Goal: Book appointment/travel/reservation

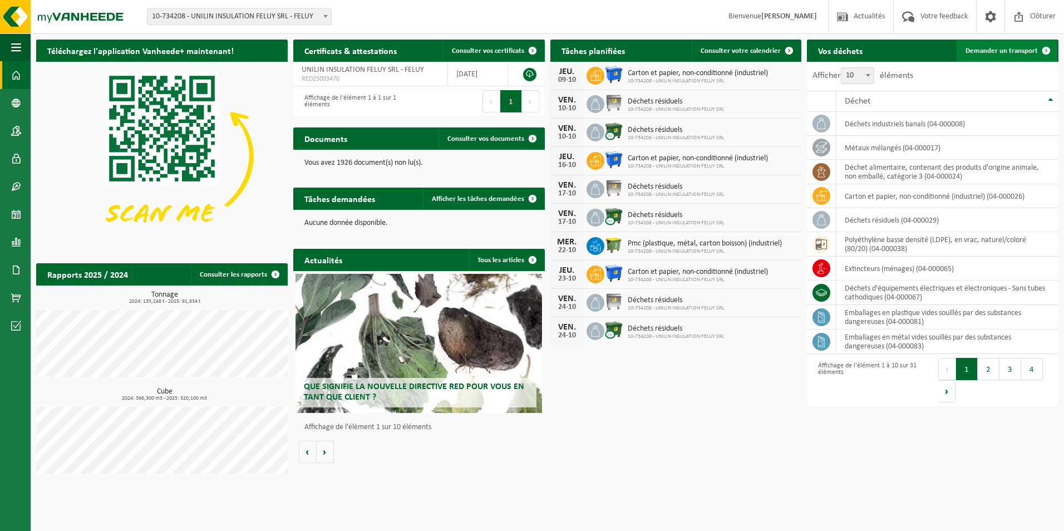
click at [1011, 52] on span "Demander un transport" at bounding box center [1002, 50] width 72 height 7
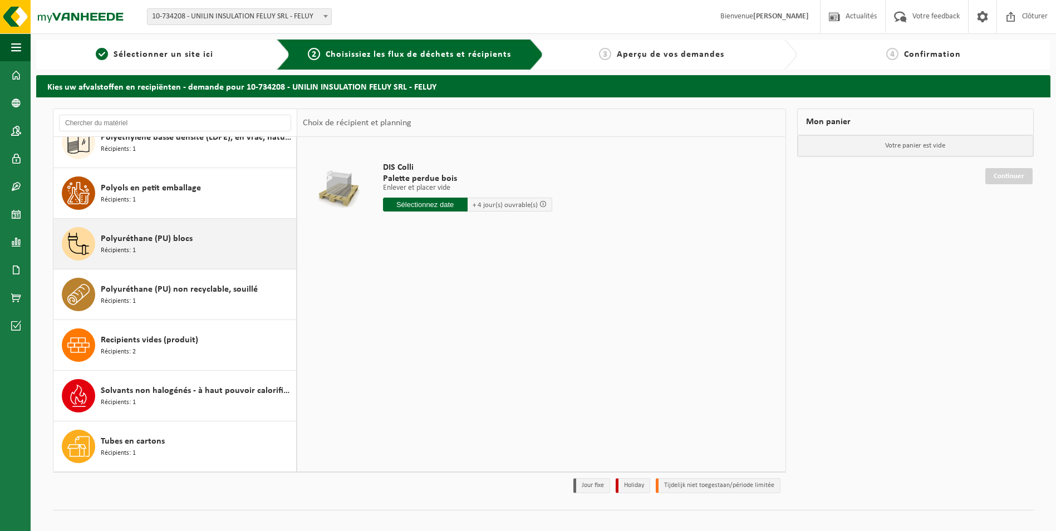
scroll to position [1129, 0]
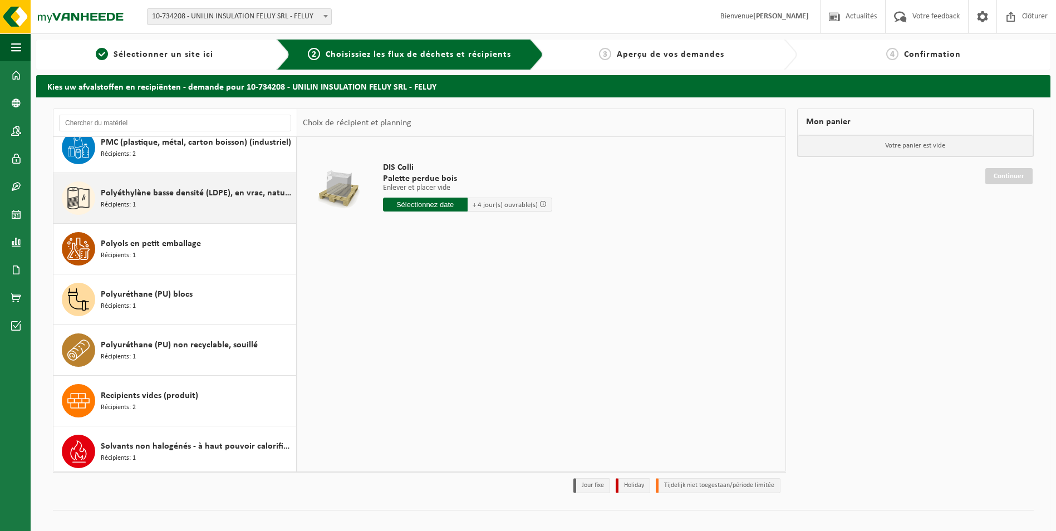
click at [171, 215] on div "Polyéthylène basse densité (LDPE), en vrac, naturel/coloré (80/20) Récipients: 1" at bounding box center [174, 198] width 243 height 50
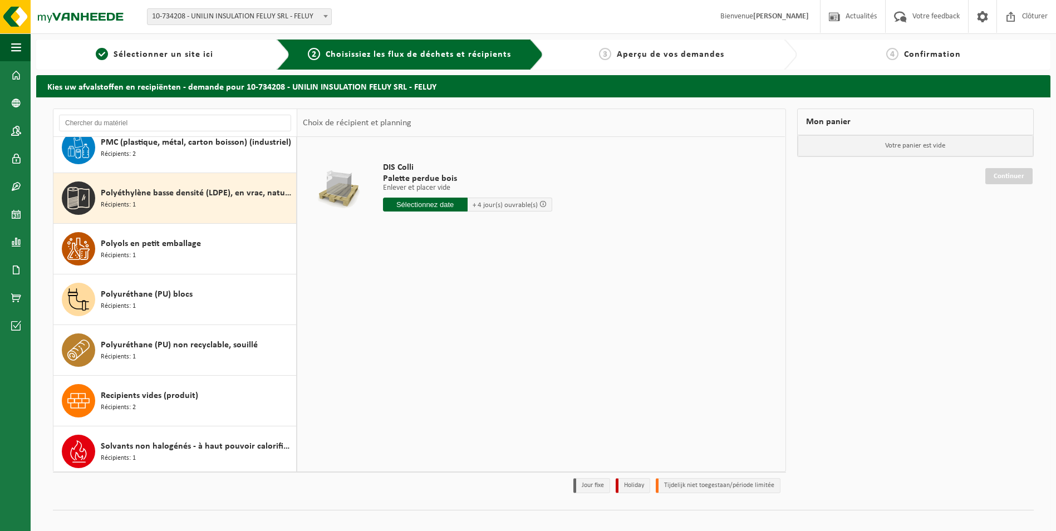
scroll to position [1165, 0]
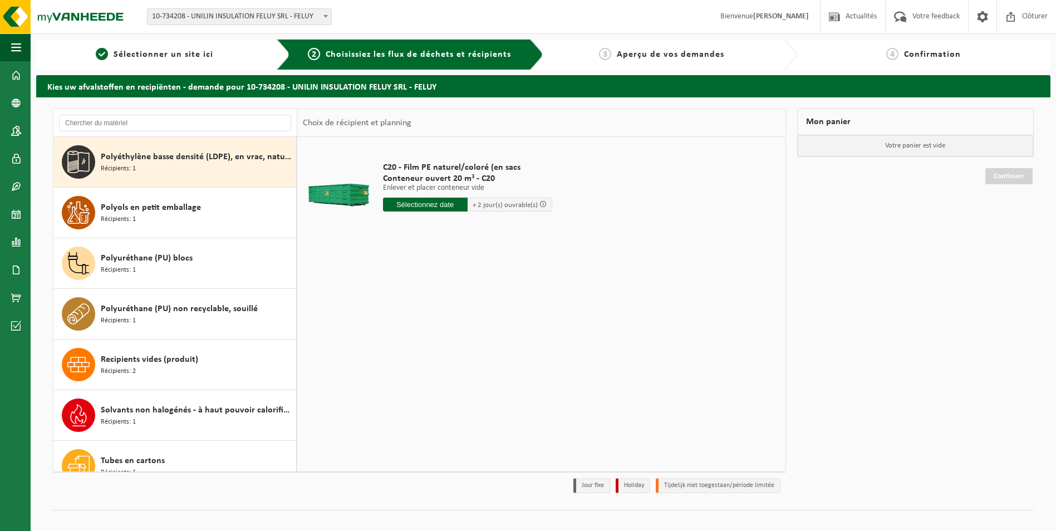
click at [419, 206] on input "text" at bounding box center [425, 205] width 85 height 14
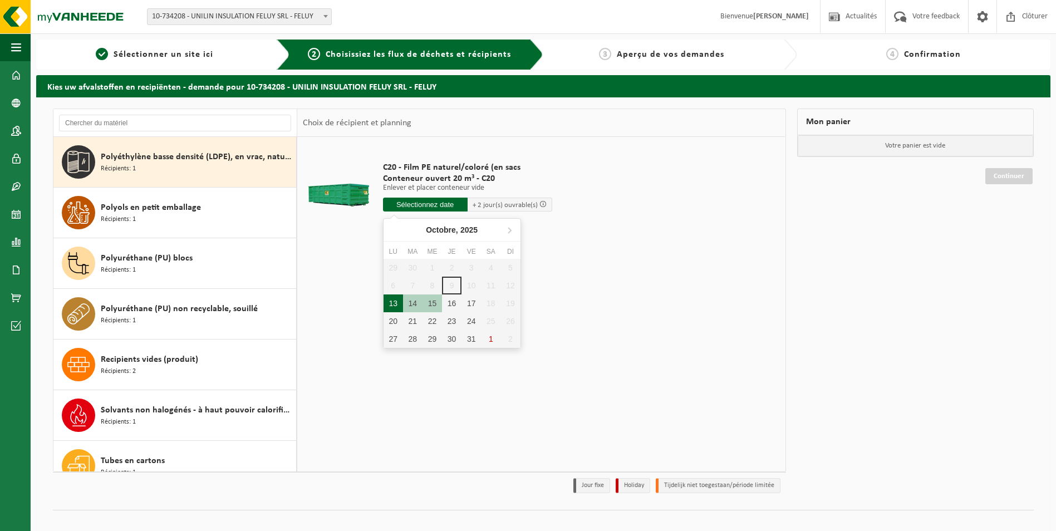
click at [395, 307] on div "13" at bounding box center [393, 303] width 19 height 18
type input "à partir de 2025-10-13"
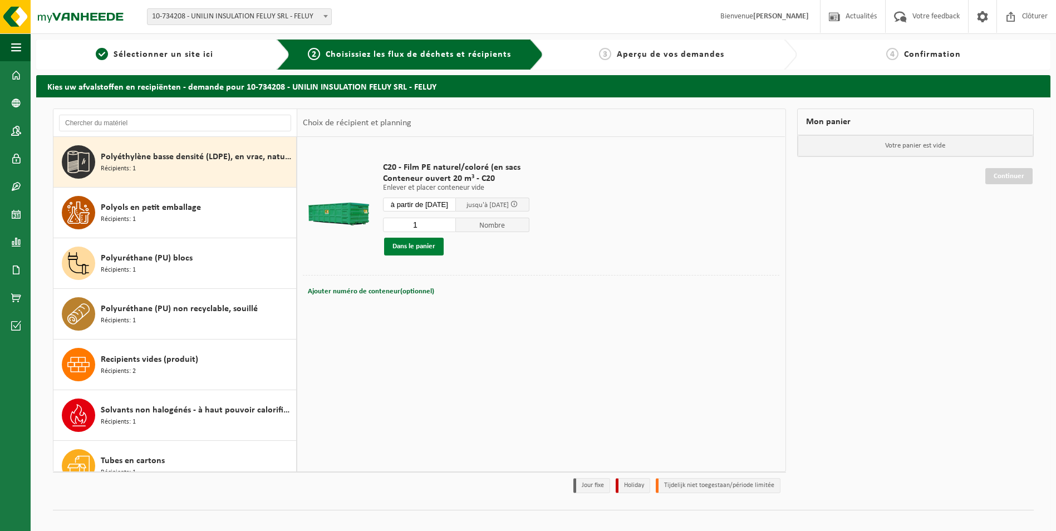
click at [420, 249] on button "Dans le panier" at bounding box center [414, 247] width 60 height 18
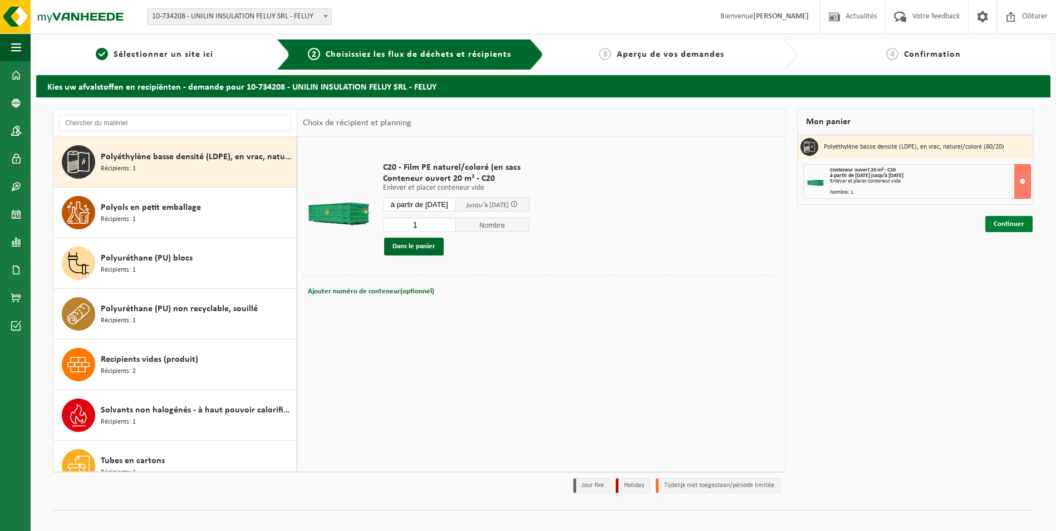
click at [1001, 230] on link "Continuer" at bounding box center [1008, 224] width 47 height 16
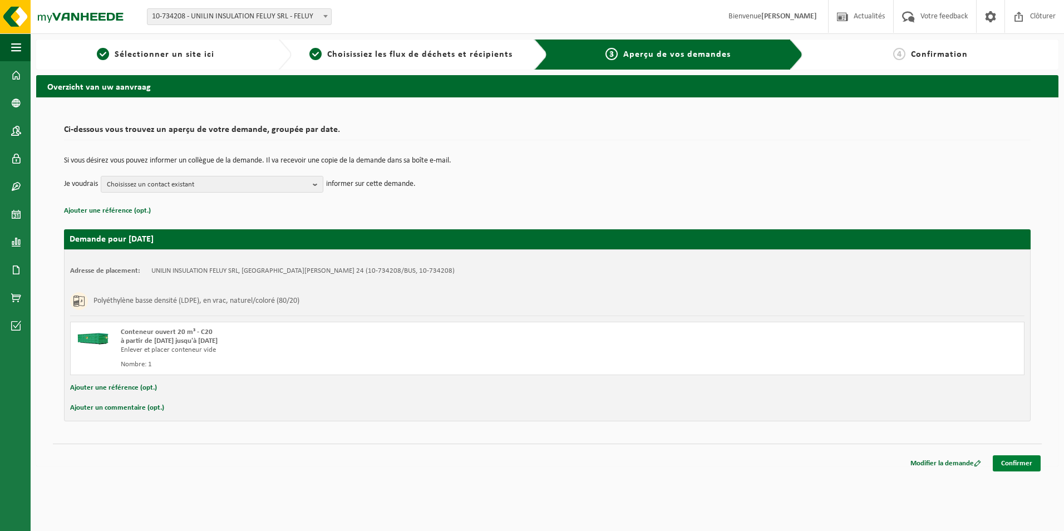
click at [1023, 461] on link "Confirmer" at bounding box center [1017, 463] width 48 height 16
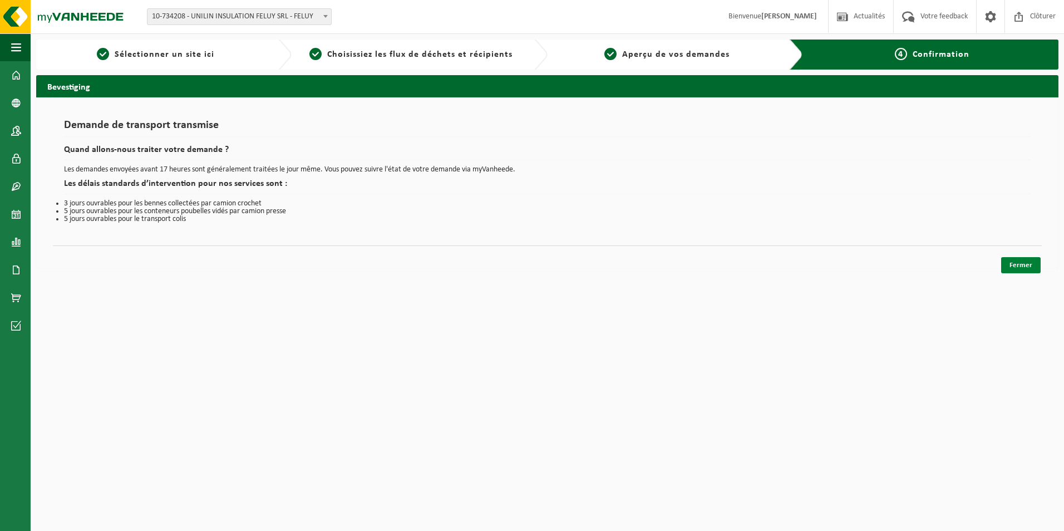
click at [1025, 262] on link "Fermer" at bounding box center [1021, 265] width 40 height 16
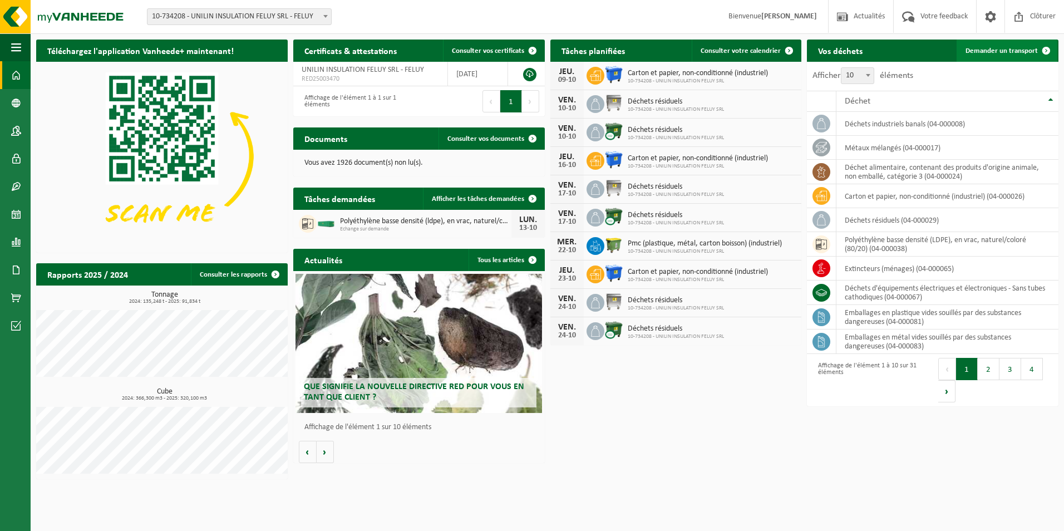
click at [1009, 50] on span "Demander un transport" at bounding box center [1002, 50] width 72 height 7
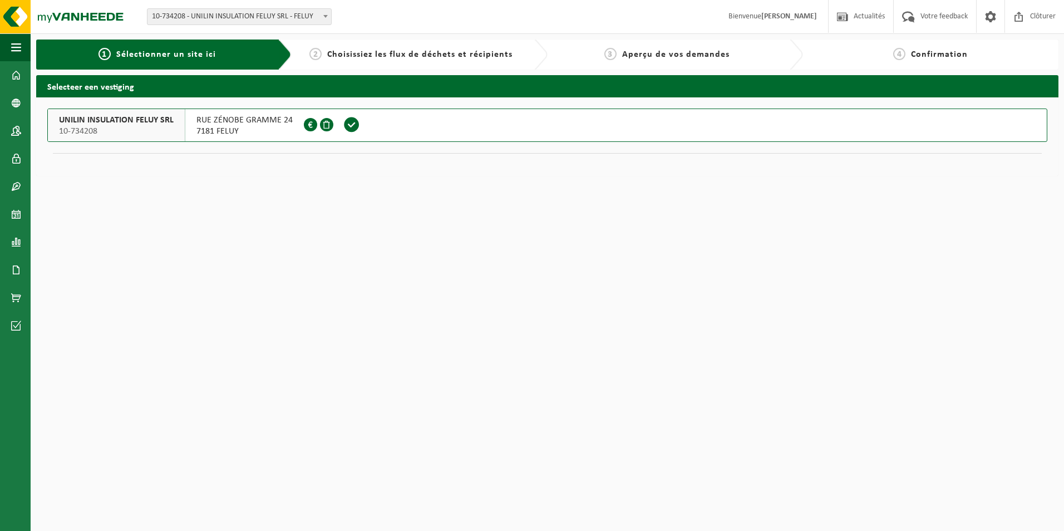
click at [347, 130] on span at bounding box center [351, 124] width 17 height 17
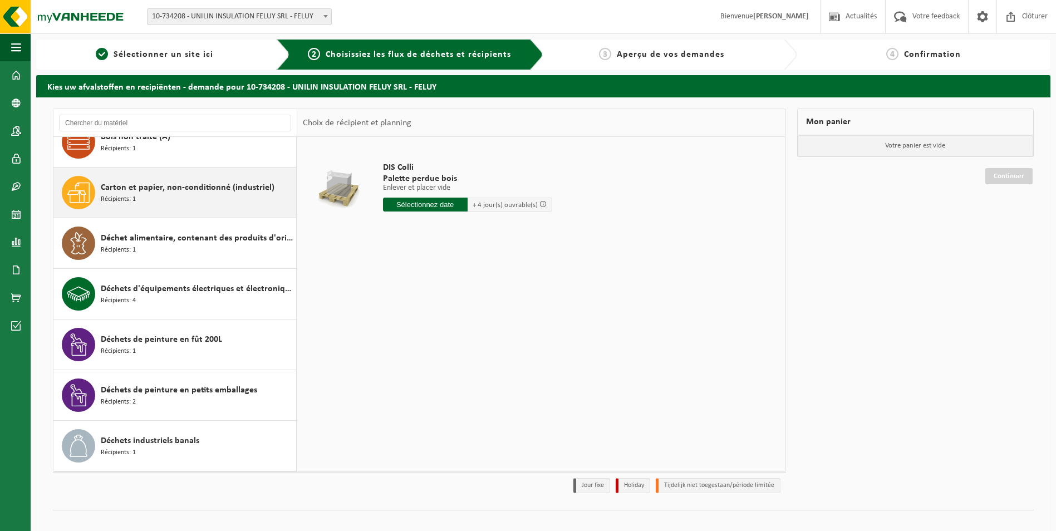
scroll to position [278, 0]
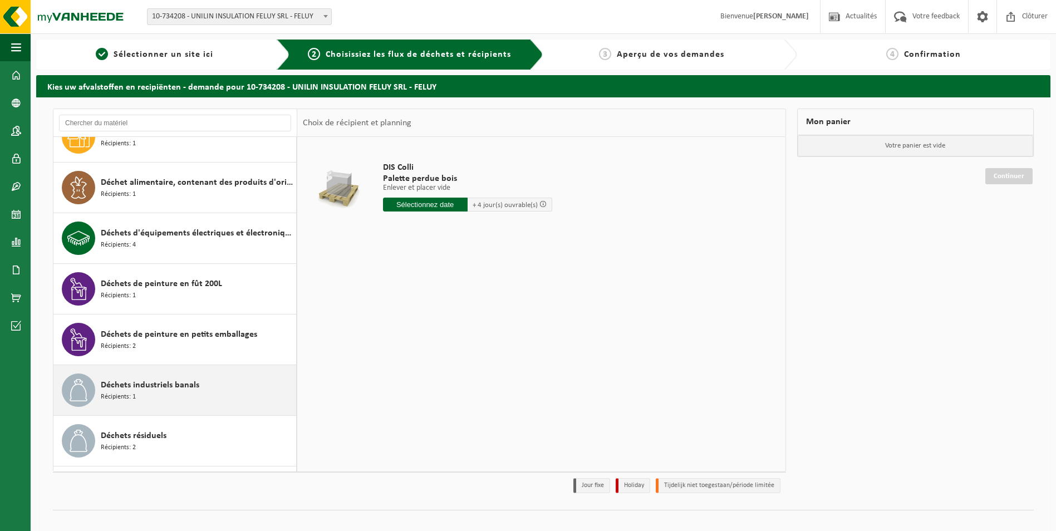
click at [192, 380] on span "Déchets industriels banals" at bounding box center [150, 385] width 99 height 13
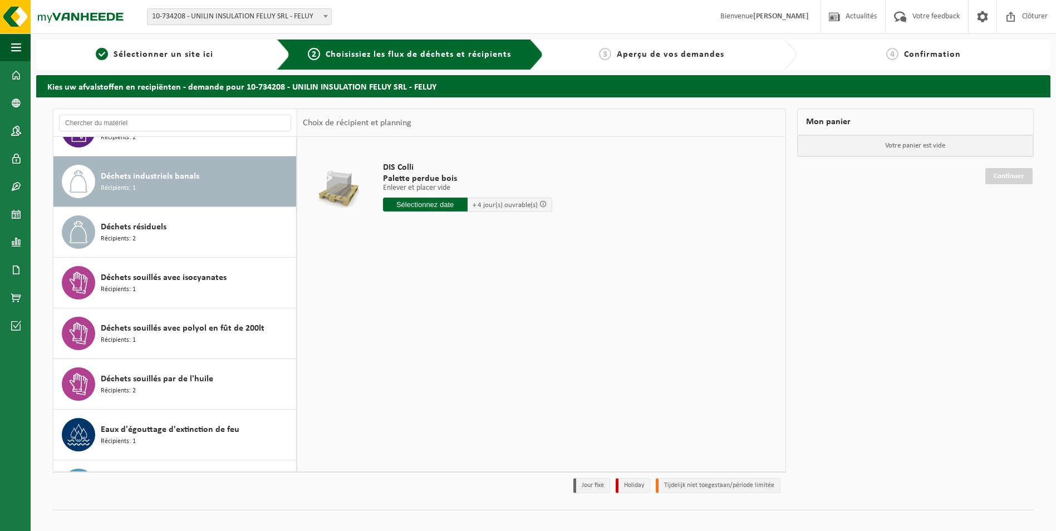
scroll to position [507, 0]
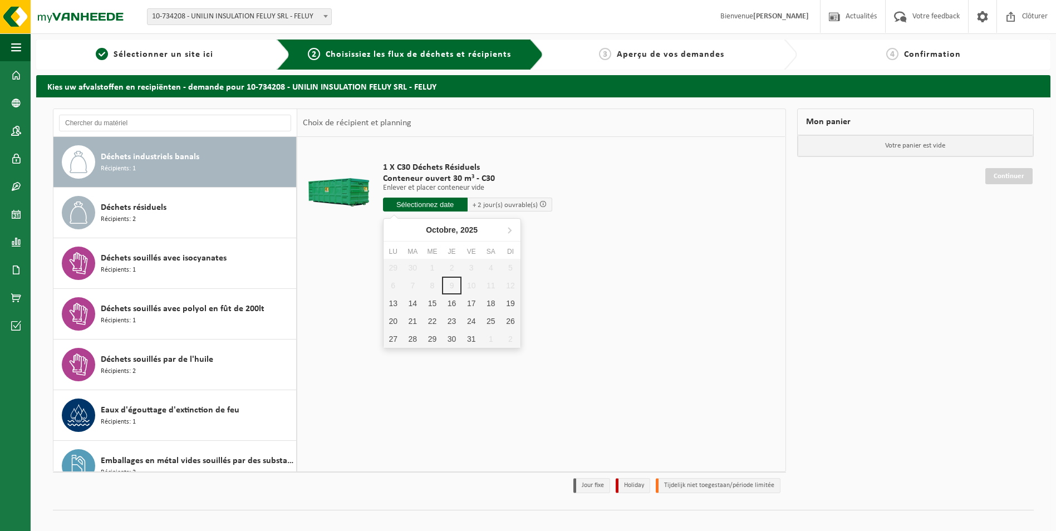
click at [428, 209] on input "text" at bounding box center [425, 205] width 85 height 14
click at [390, 306] on div "13" at bounding box center [393, 303] width 19 height 18
type input "à partir de 2025-10-13"
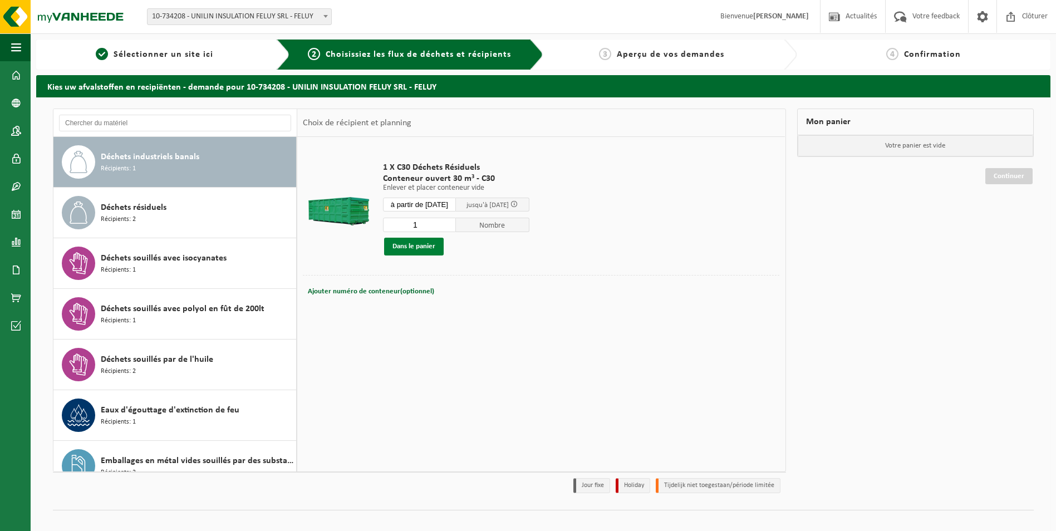
click at [409, 253] on button "Dans le panier" at bounding box center [414, 247] width 60 height 18
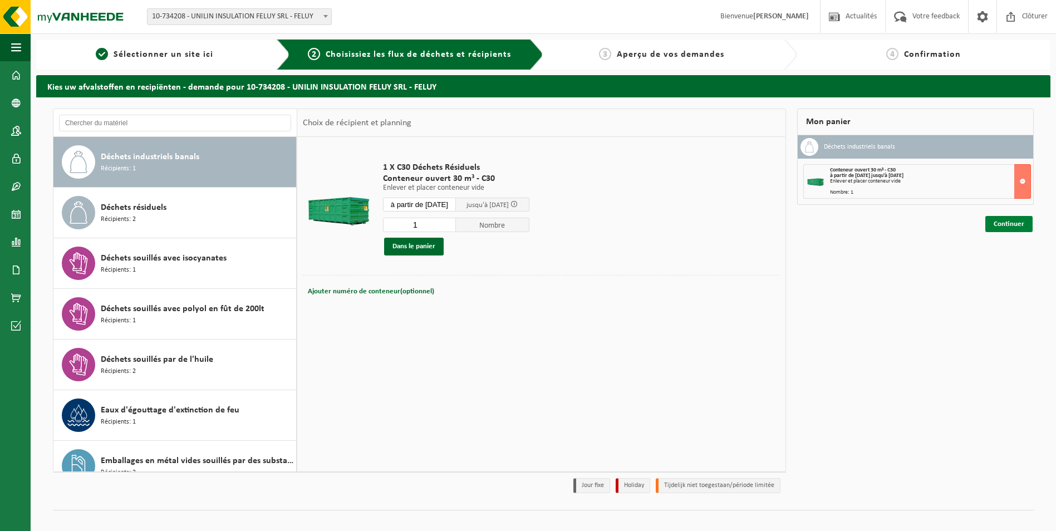
click at [1001, 229] on link "Continuer" at bounding box center [1008, 224] width 47 height 16
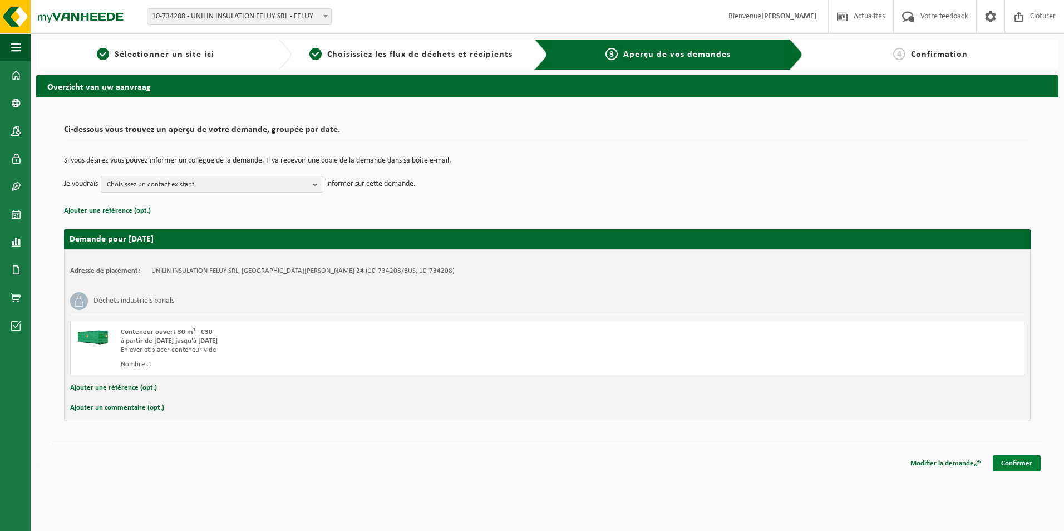
click at [1019, 468] on link "Confirmer" at bounding box center [1017, 463] width 48 height 16
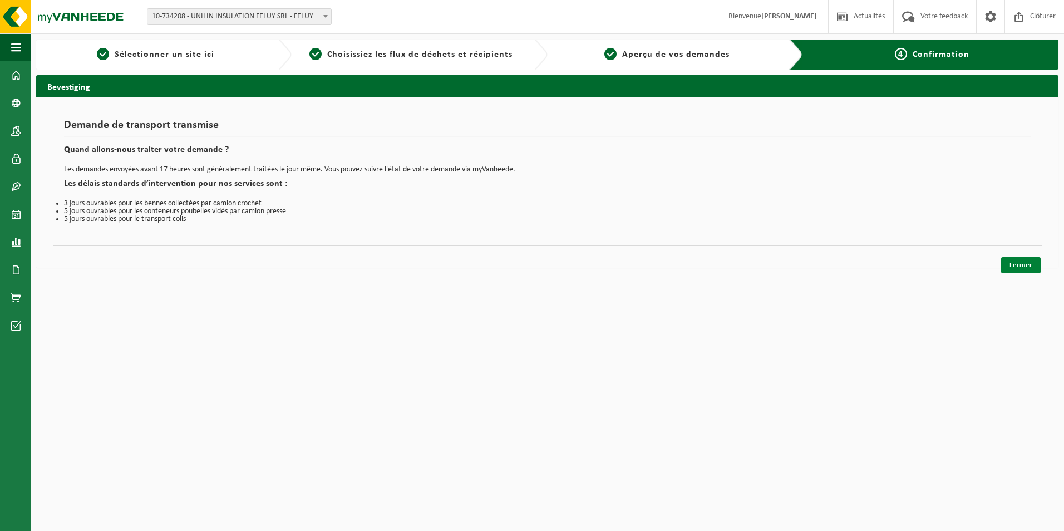
click at [1030, 265] on link "Fermer" at bounding box center [1021, 265] width 40 height 16
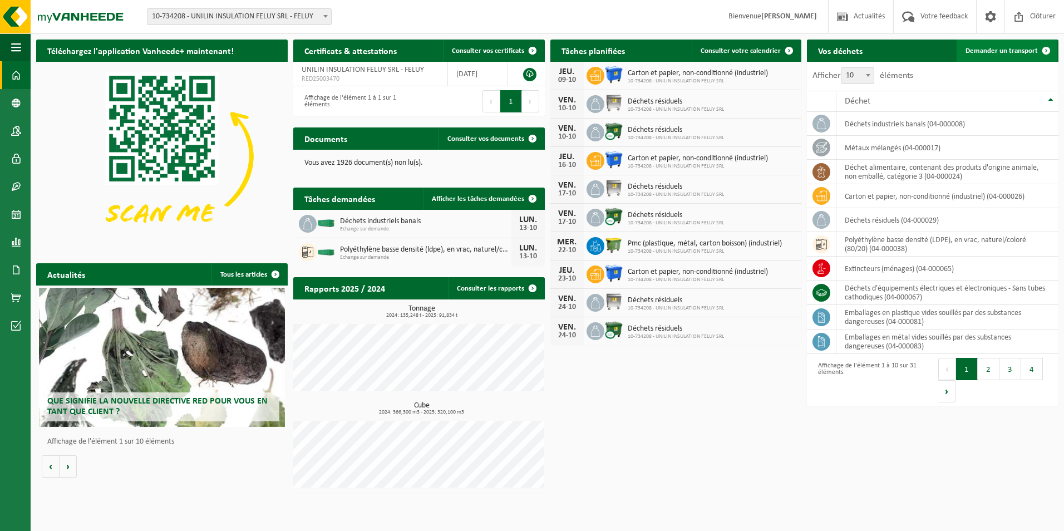
click at [1005, 51] on span "Demander un transport" at bounding box center [1002, 50] width 72 height 7
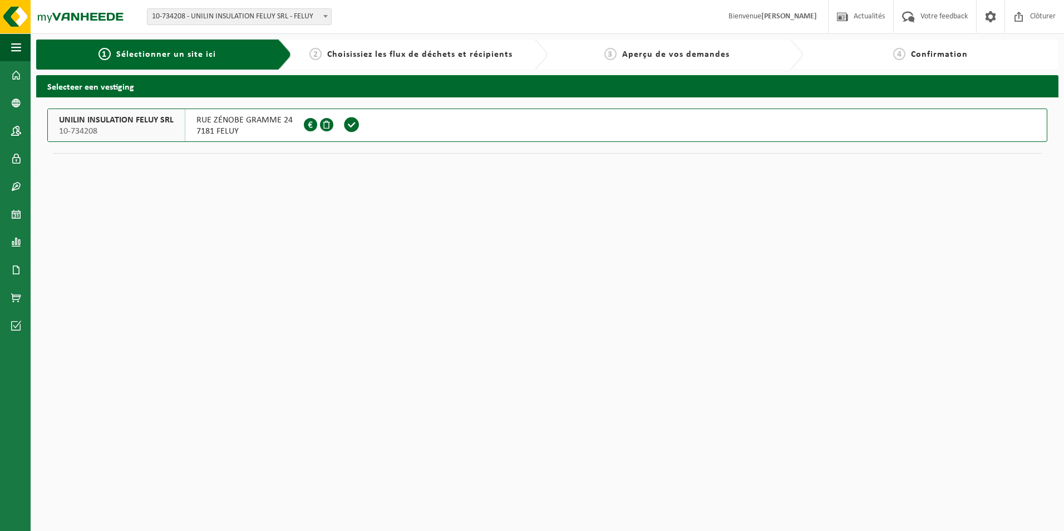
click at [351, 122] on span at bounding box center [351, 124] width 17 height 17
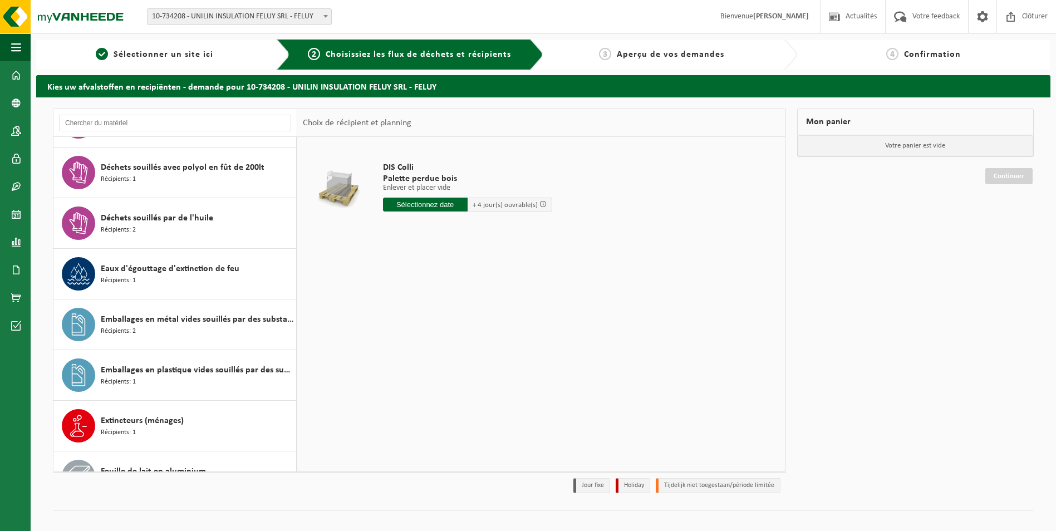
scroll to position [668, 0]
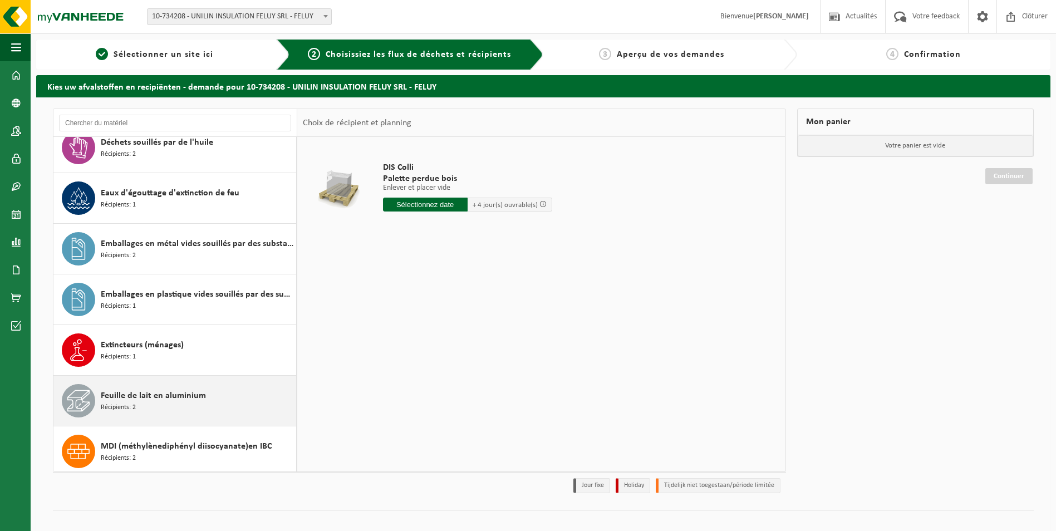
click at [181, 404] on div "Feuille de lait en aluminium Récipients: 2" at bounding box center [197, 400] width 193 height 33
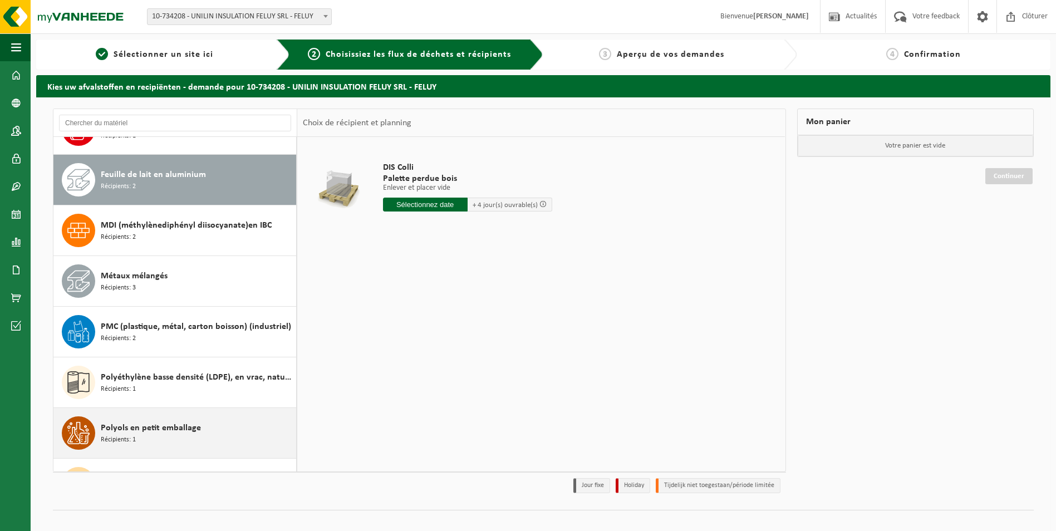
scroll to position [962, 0]
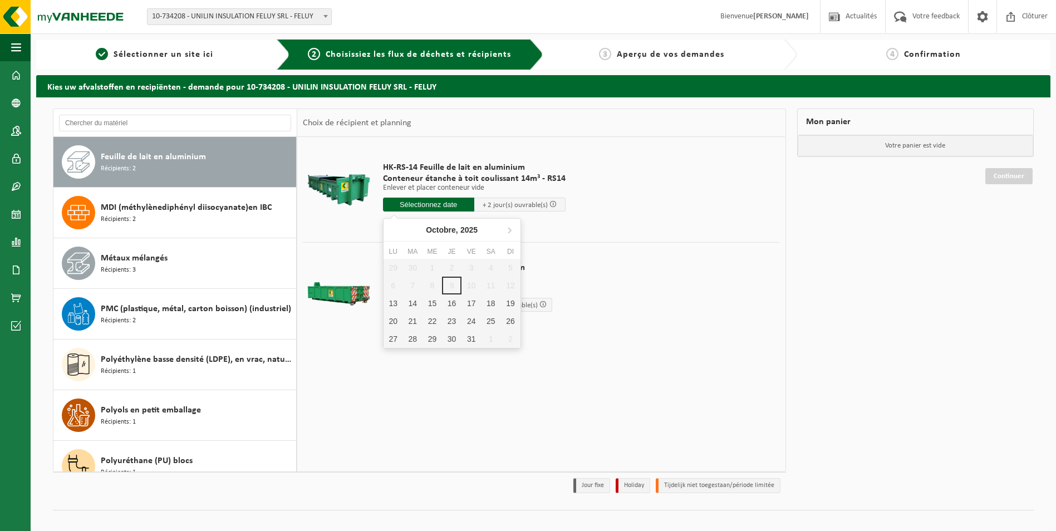
click at [437, 208] on input "text" at bounding box center [428, 205] width 91 height 14
click at [398, 300] on div "13" at bounding box center [393, 303] width 19 height 18
type input "à partir de 2025-10-13"
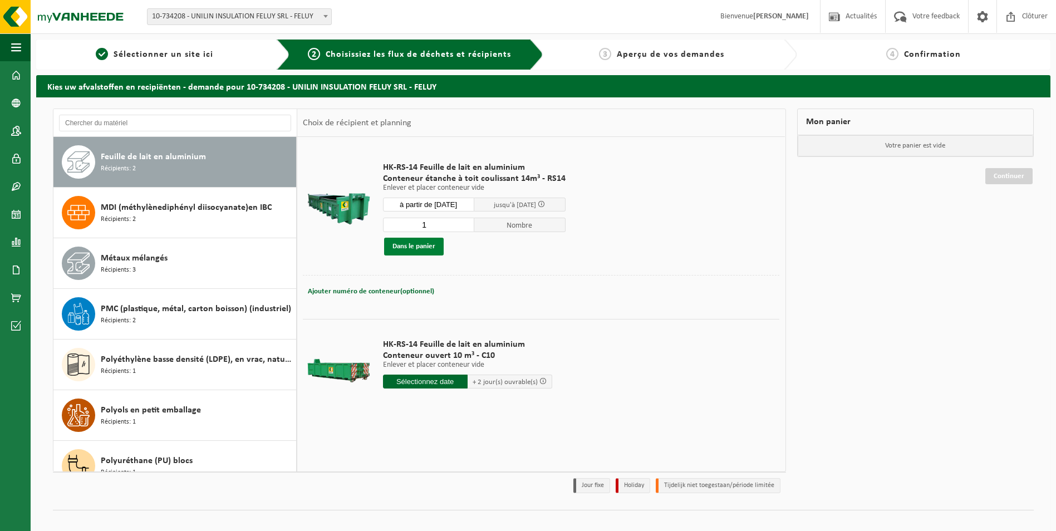
click at [425, 252] on button "Dans le panier" at bounding box center [414, 247] width 60 height 18
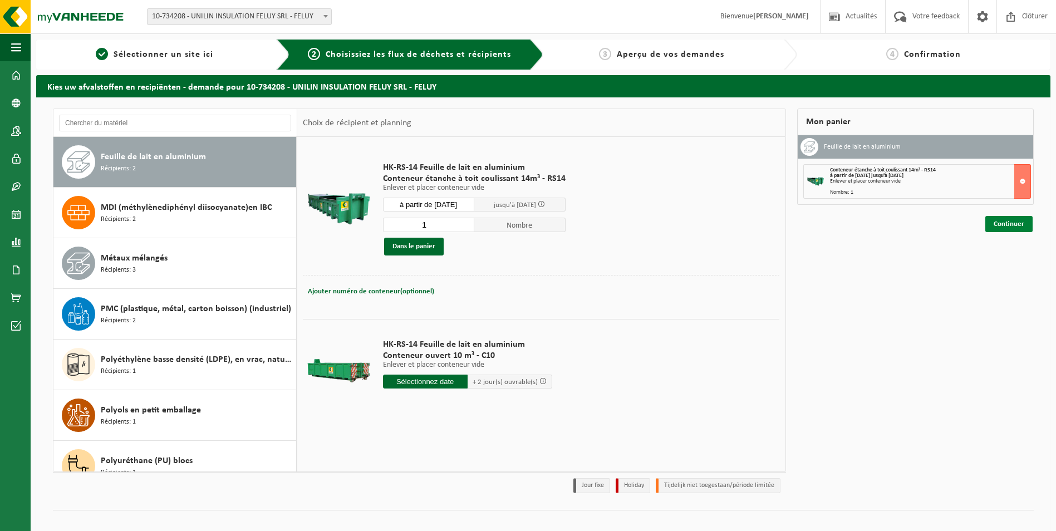
click at [1005, 228] on link "Continuer" at bounding box center [1008, 224] width 47 height 16
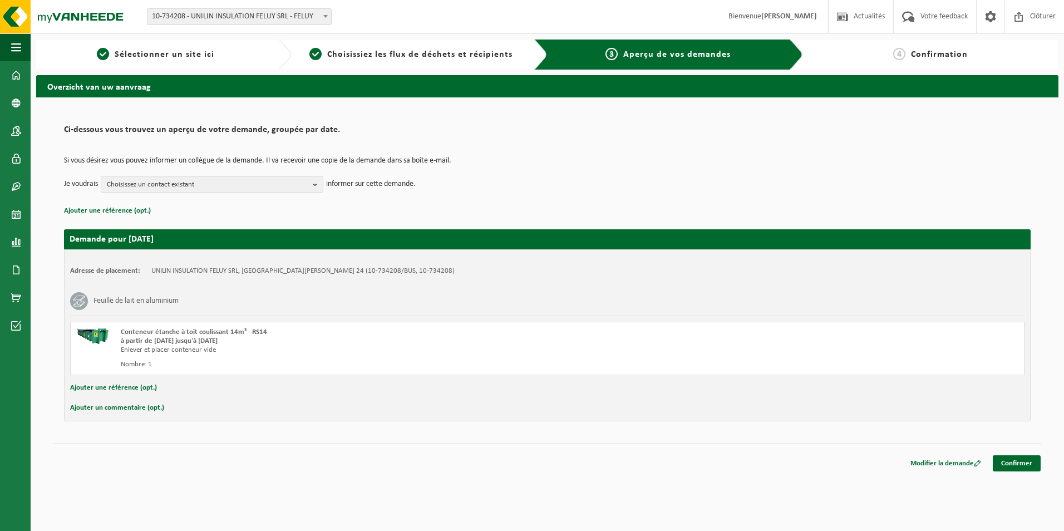
click at [135, 409] on button "Ajouter un commentaire (opt.)" at bounding box center [117, 408] width 94 height 14
click at [157, 411] on input "text" at bounding box center [565, 409] width 897 height 17
type input "attention conteneur tres difficile a ouvrir"
click at [1016, 465] on link "Confirmer" at bounding box center [1017, 466] width 48 height 16
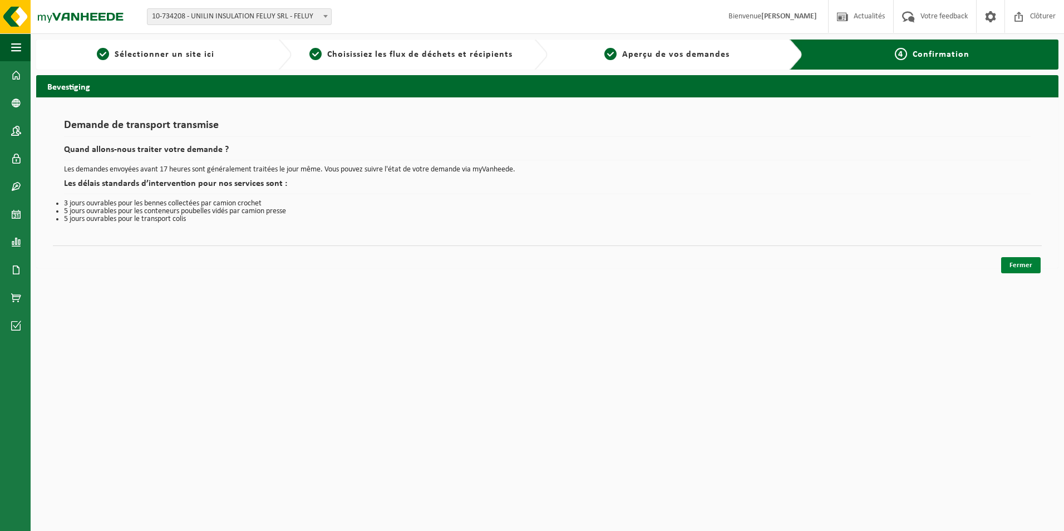
click at [1021, 266] on link "Fermer" at bounding box center [1021, 265] width 40 height 16
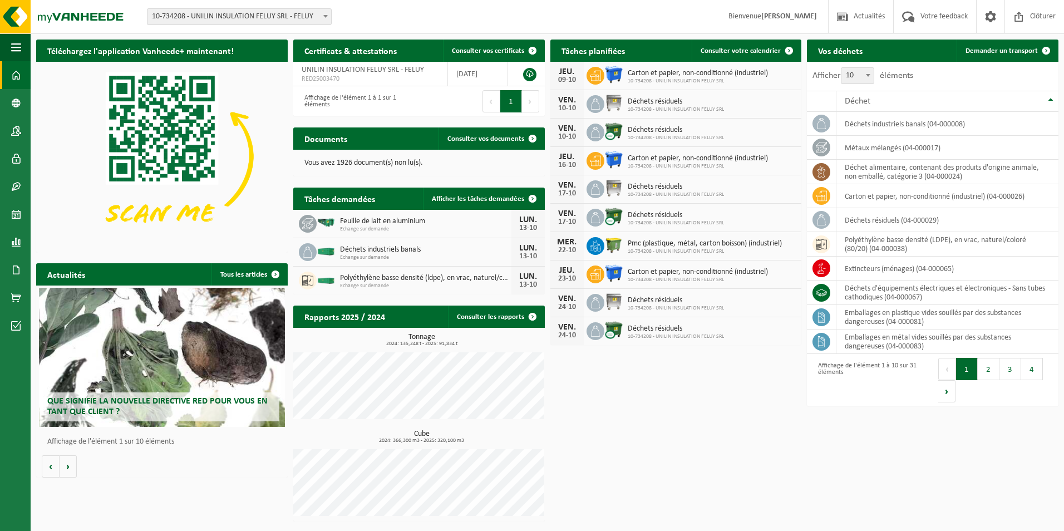
click at [338, 225] on div "Feuille de lait en aluminium Echange sur demande" at bounding box center [423, 223] width 177 height 17
click at [356, 224] on span "Feuille de lait en aluminium" at bounding box center [425, 221] width 171 height 9
click at [535, 199] on span at bounding box center [533, 199] width 22 height 22
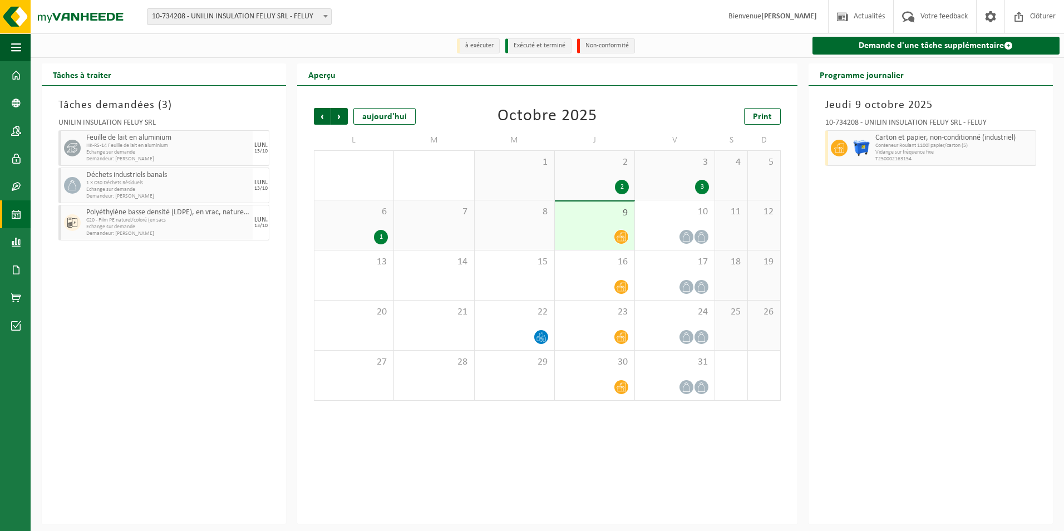
click at [140, 154] on span "Echange sur demande" at bounding box center [168, 152] width 164 height 7
click at [8, 76] on link "Tableau de bord" at bounding box center [15, 75] width 31 height 28
